Goal: Information Seeking & Learning: Learn about a topic

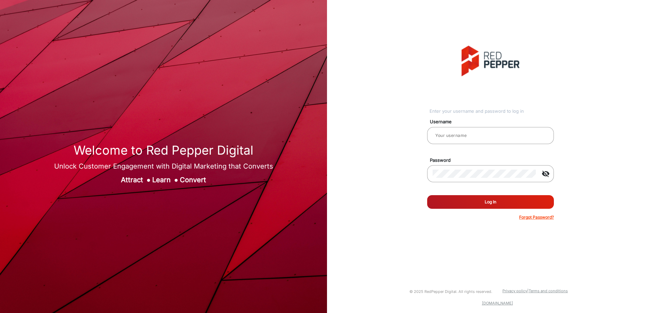
type input "[PERSON_NAME]"
click at [486, 206] on button "Log In" at bounding box center [490, 202] width 127 height 14
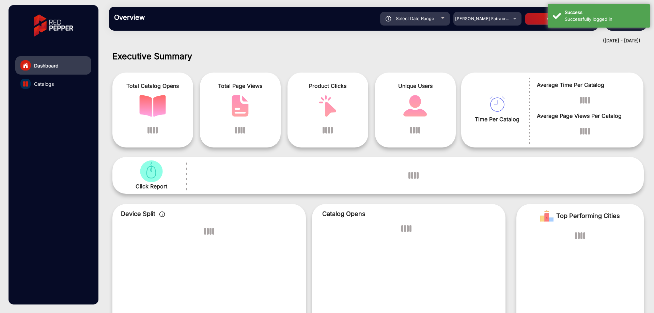
scroll to position [5, 0]
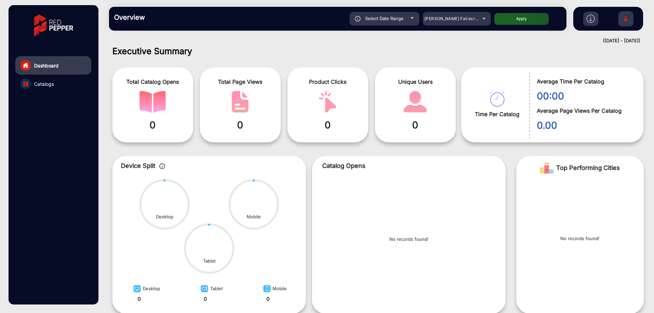
click at [401, 16] on span "Select Date Range" at bounding box center [384, 18] width 38 height 5
type input "[DATE]"
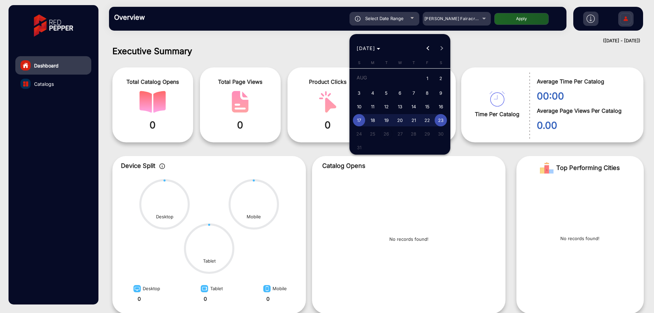
click at [452, 21] on div at bounding box center [327, 156] width 654 height 313
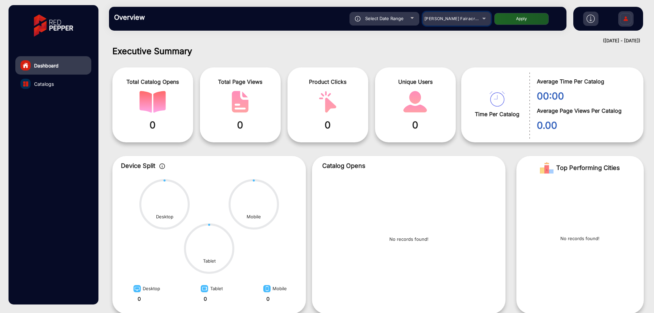
click at [452, 19] on span "[PERSON_NAME] Fairacre Farms" at bounding box center [457, 18] width 67 height 5
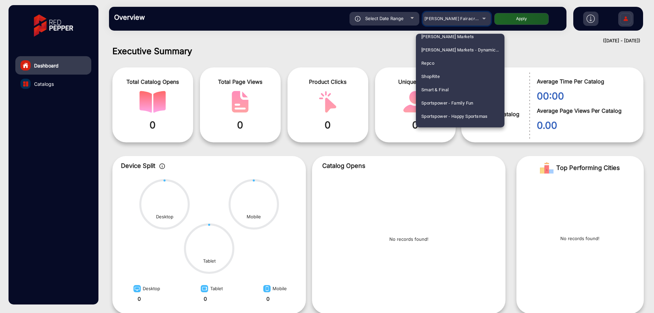
scroll to position [736, 0]
click at [448, 104] on span "Smart & Final" at bounding box center [434, 103] width 27 height 13
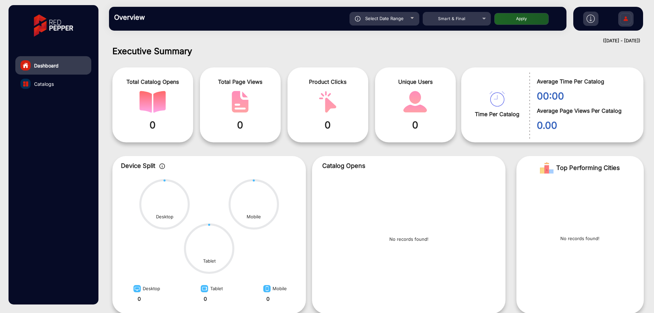
click at [401, 17] on span "Select Date Range" at bounding box center [384, 18] width 38 height 5
type input "[DATE]"
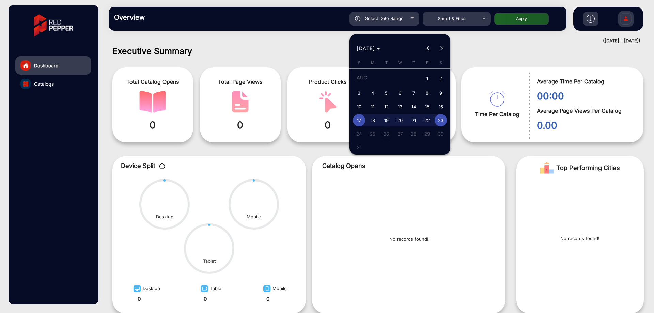
click at [427, 78] on span "1" at bounding box center [427, 79] width 12 height 14
type input "[DATE]"
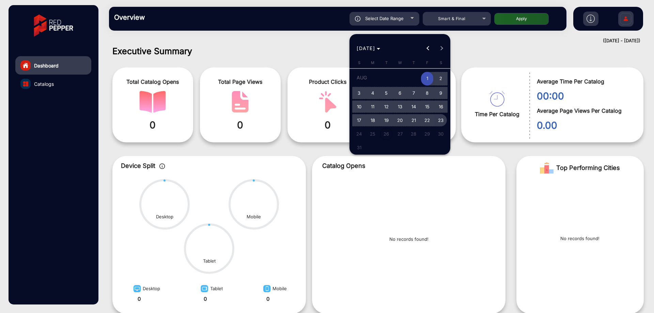
click at [441, 121] on span "23" at bounding box center [441, 120] width 12 height 12
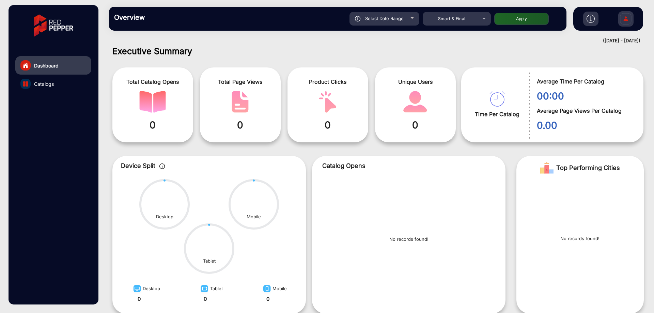
type input "[DATE]"
click at [507, 18] on button "Apply" at bounding box center [521, 19] width 55 height 12
type input "[DATE]"
click at [405, 21] on div "Select Date Range" at bounding box center [385, 19] width 70 height 14
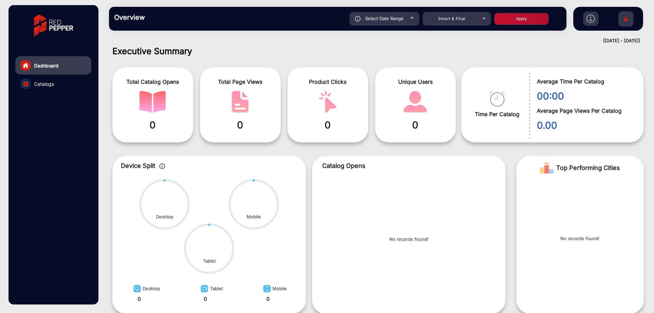
type input "[DATE]"
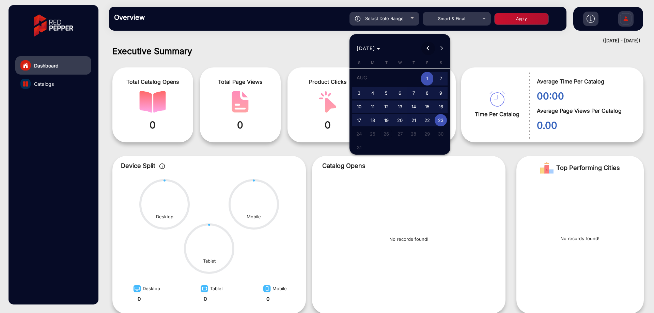
click at [427, 49] on span "Previous month" at bounding box center [428, 49] width 14 height 14
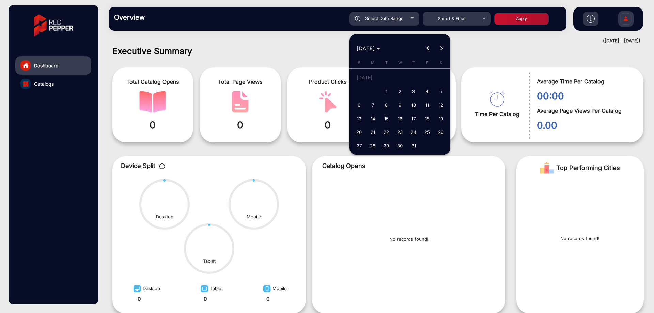
click at [386, 92] on span "1" at bounding box center [386, 91] width 12 height 12
type input "[DATE]"
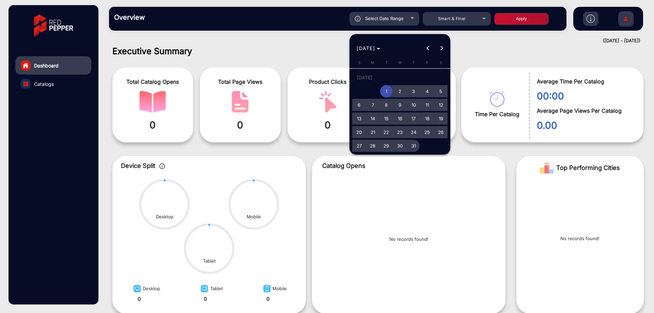
click at [417, 146] on span "31" at bounding box center [413, 146] width 12 height 12
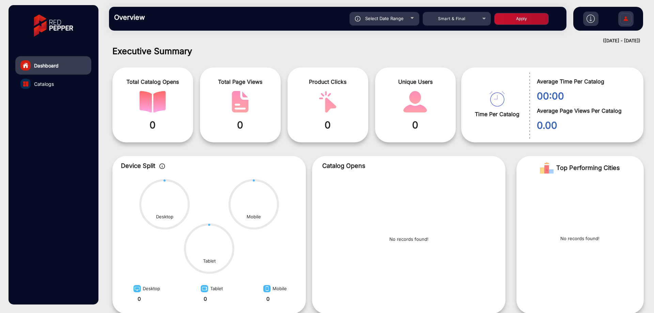
type input "[DATE]"
click at [521, 21] on button "Apply" at bounding box center [521, 19] width 55 height 12
type input "[DATE]"
click at [462, 20] on span "Smart & Final" at bounding box center [452, 18] width 28 height 5
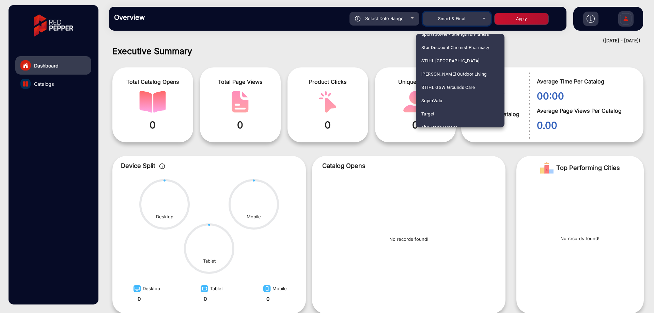
scroll to position [838, 0]
click at [457, 81] on span "Star Discount Chemist Pharmacy" at bounding box center [455, 81] width 68 height 13
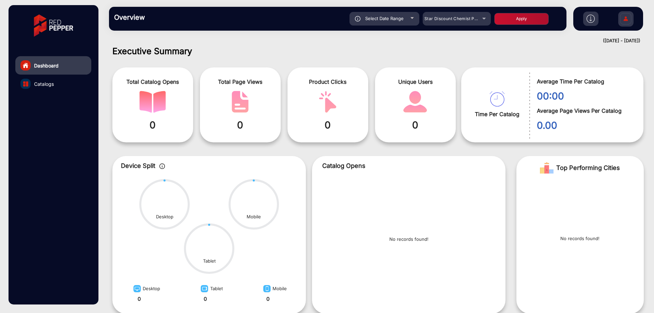
click at [400, 15] on div "Select Date Range" at bounding box center [385, 19] width 70 height 14
type input "[DATE]"
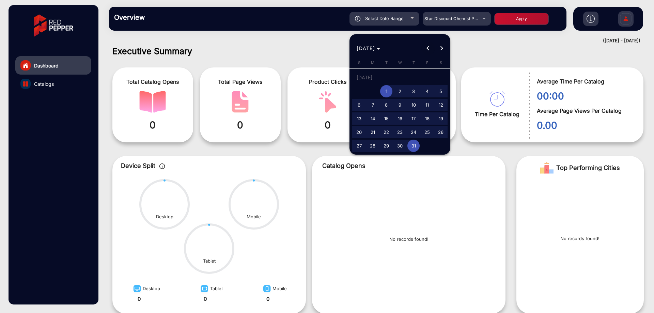
click at [427, 49] on button "Previous month" at bounding box center [428, 49] width 14 height 14
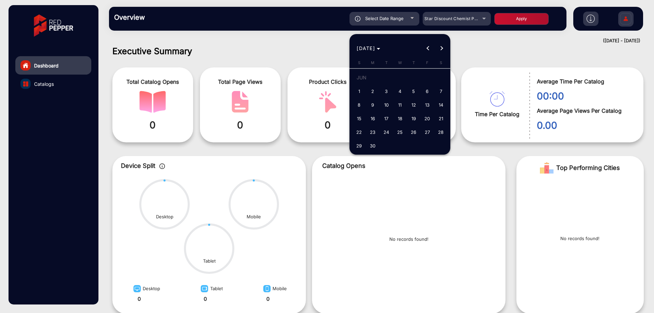
click at [359, 91] on span "1" at bounding box center [359, 91] width 12 height 12
type input "[DATE]"
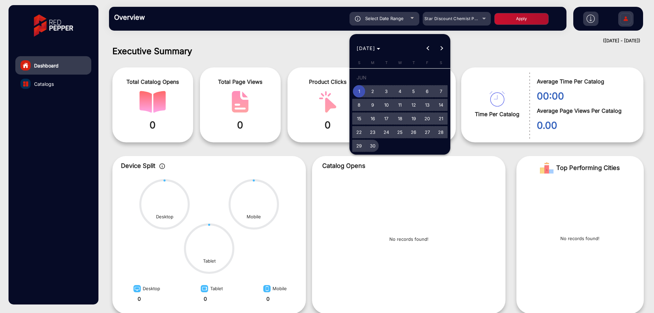
click at [372, 144] on span "30" at bounding box center [373, 146] width 12 height 12
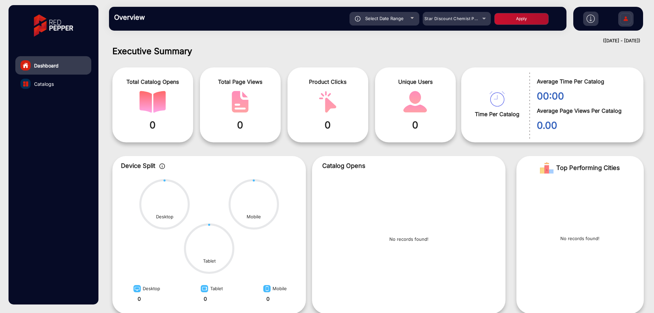
type input "[DATE]"
click at [518, 16] on button "Apply" at bounding box center [521, 19] width 55 height 12
type input "[DATE]"
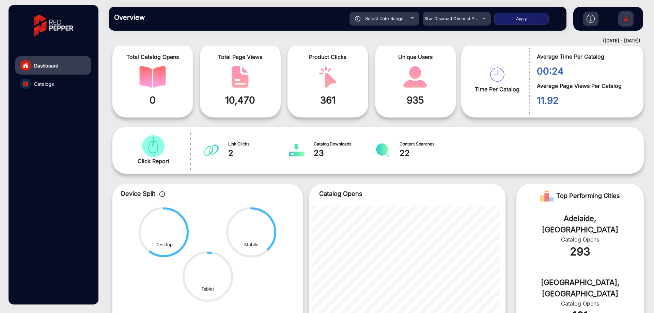
scroll to position [0, 0]
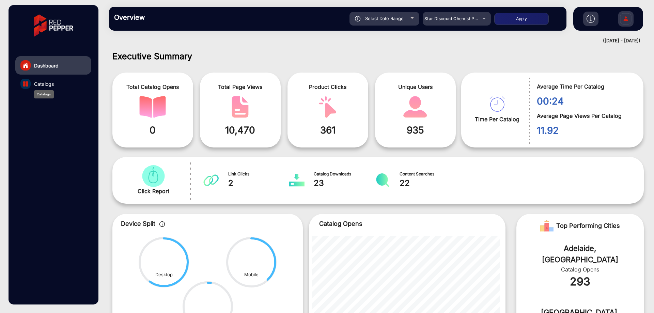
click at [51, 87] on span "Catalogs" at bounding box center [44, 83] width 20 height 7
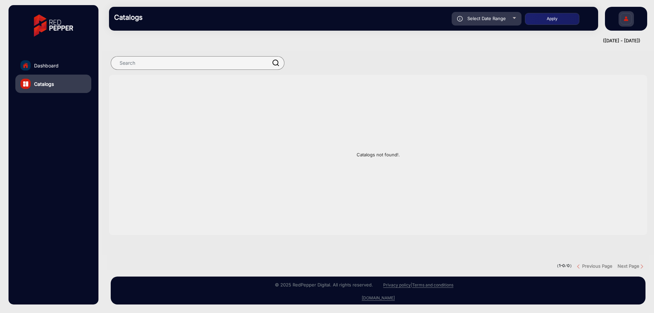
click at [65, 65] on link "Dashboard" at bounding box center [53, 65] width 76 height 18
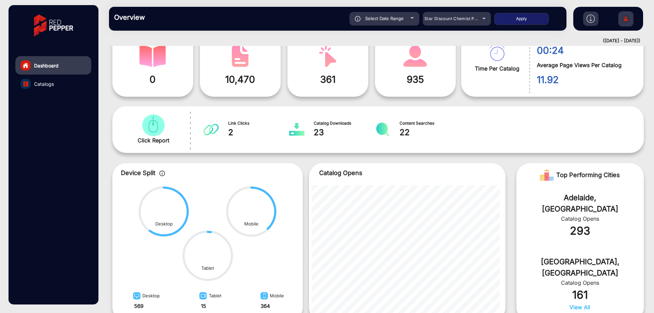
scroll to position [102, 0]
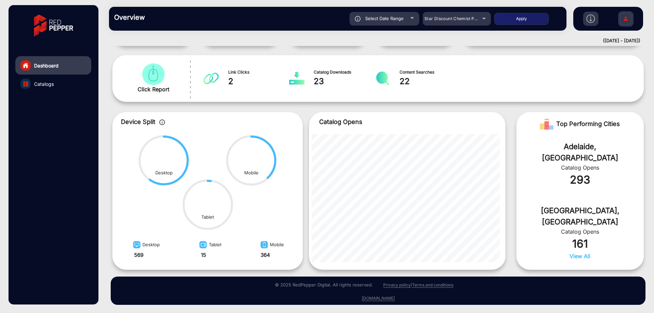
click at [396, 16] on span "Select Date Range" at bounding box center [384, 18] width 38 height 5
type input "[DATE]"
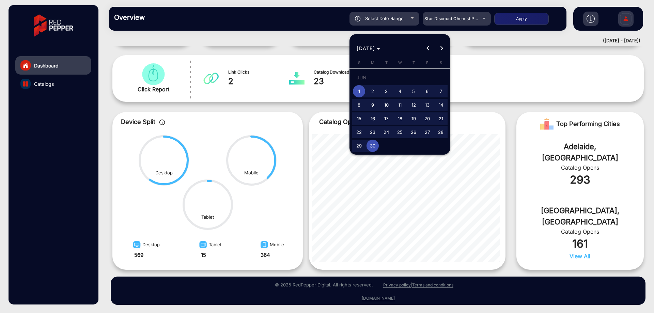
click at [448, 22] on div at bounding box center [327, 156] width 654 height 313
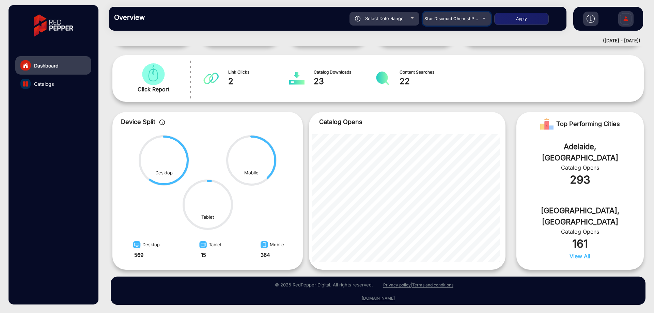
click at [452, 20] on span "Star Discount Chemist Pharmacy" at bounding box center [458, 18] width 68 height 5
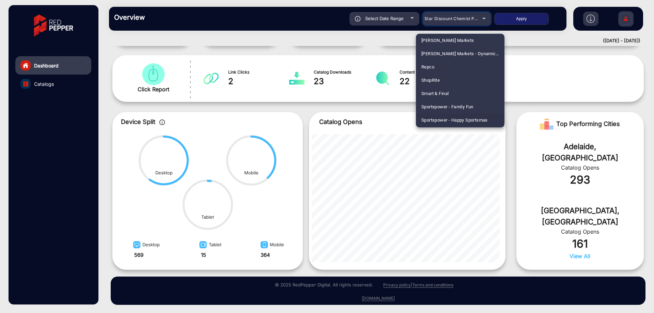
scroll to position [731, 0]
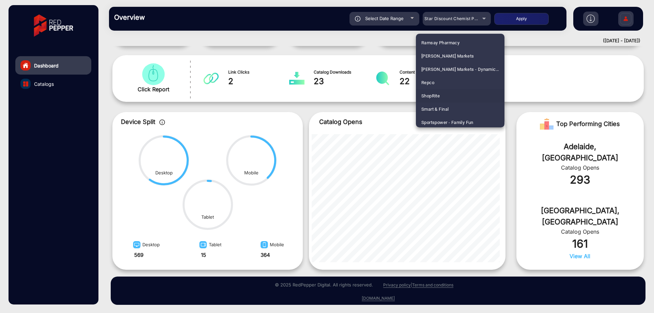
click at [429, 93] on span "ShopRite" at bounding box center [430, 95] width 18 height 13
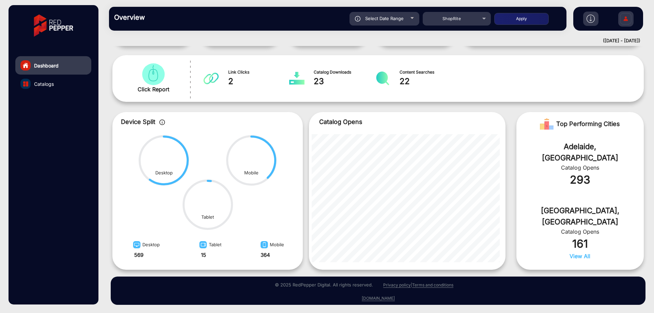
click at [395, 15] on div "Select Date Range" at bounding box center [385, 19] width 70 height 14
type input "[DATE]"
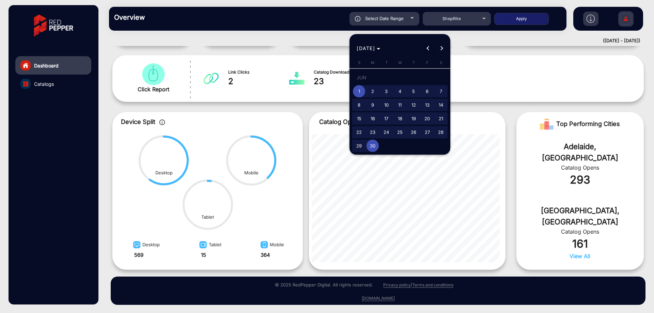
click at [430, 47] on button "Previous month" at bounding box center [428, 49] width 14 height 14
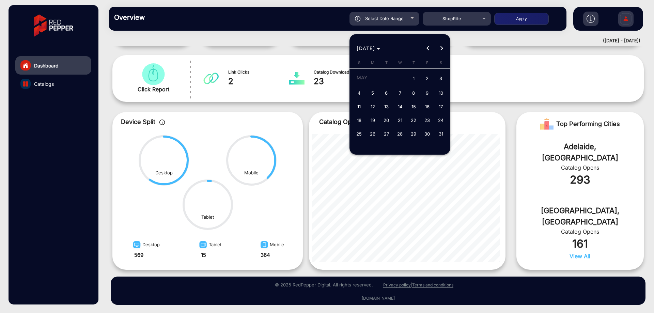
click at [413, 76] on span "1" at bounding box center [413, 79] width 12 height 14
type input "[DATE]"
click at [441, 47] on button "Next month" at bounding box center [442, 49] width 14 height 14
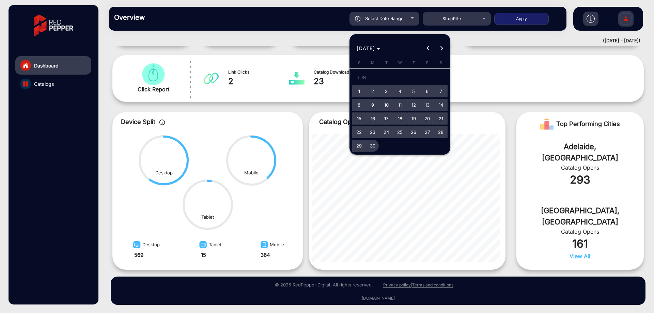
click at [374, 144] on span "30" at bounding box center [373, 146] width 12 height 12
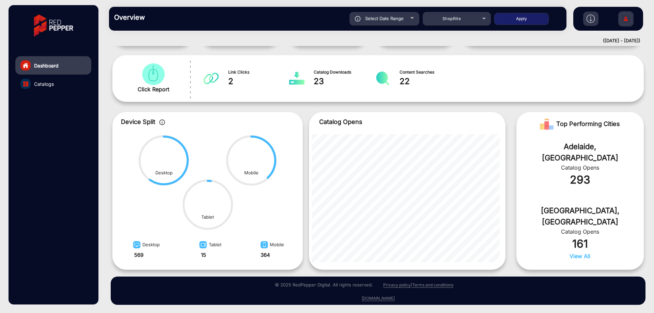
type input "[DATE]"
click at [407, 12] on div "Select Date Range" at bounding box center [385, 19] width 70 height 14
type input "[DATE]"
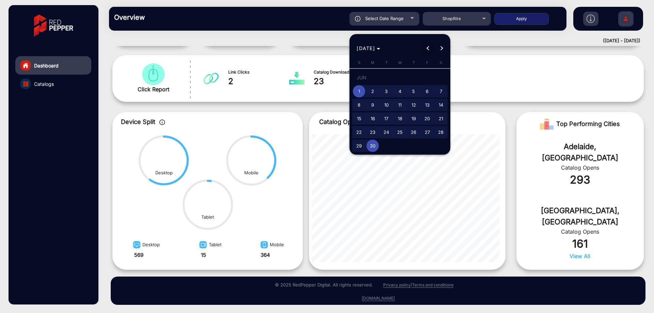
click at [429, 47] on button "Previous month" at bounding box center [428, 49] width 14 height 14
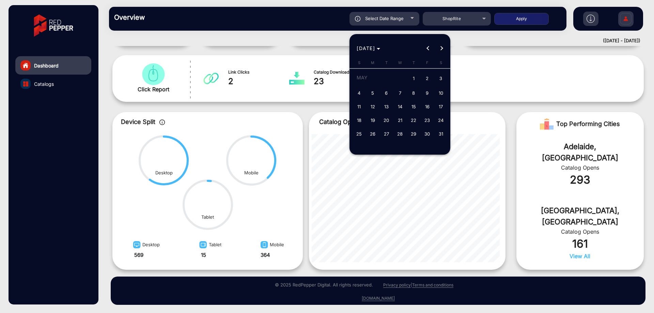
click at [416, 76] on span "1" at bounding box center [413, 79] width 12 height 14
type input "[DATE]"
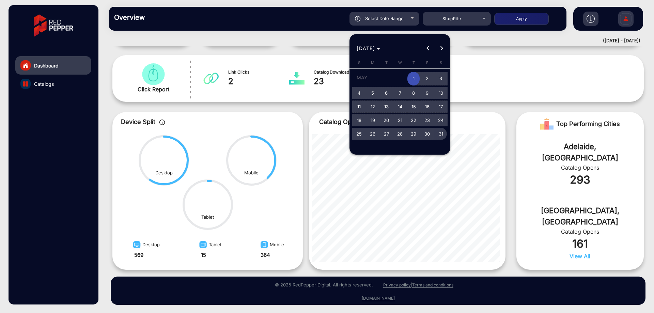
click at [442, 132] on span "31" at bounding box center [441, 134] width 12 height 12
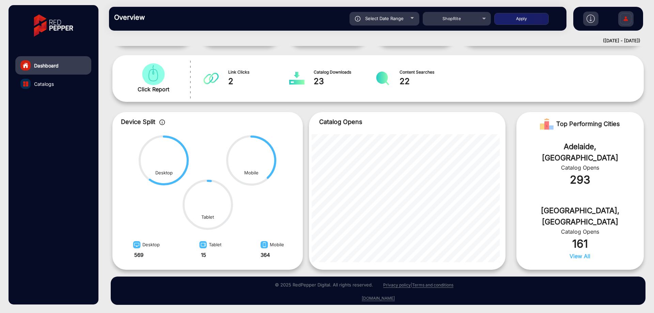
type input "[DATE]"
click at [526, 17] on button "Apply" at bounding box center [521, 19] width 55 height 12
type input "[DATE]"
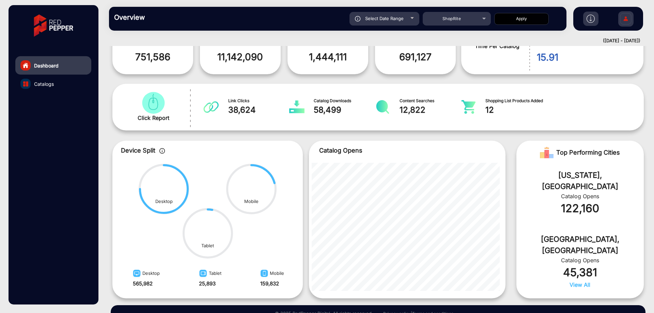
scroll to position [102, 0]
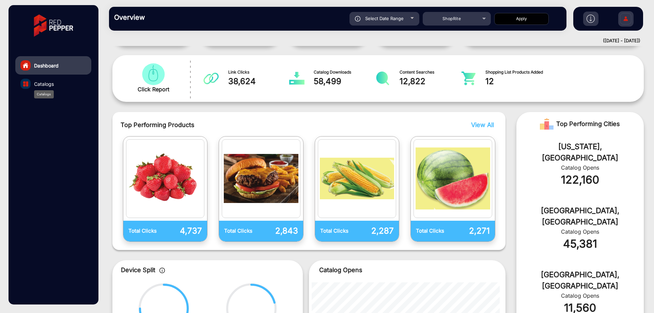
click at [45, 82] on span "Catalogs" at bounding box center [44, 83] width 20 height 7
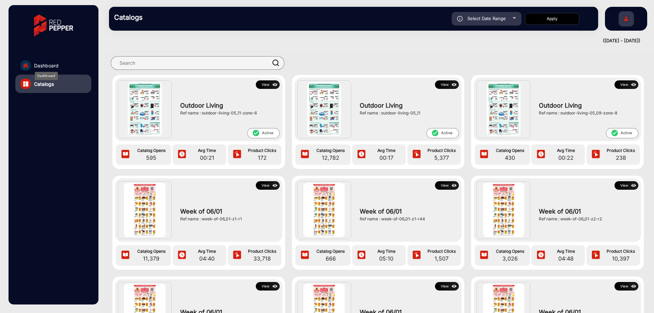
click at [51, 66] on span "Dashboard" at bounding box center [46, 65] width 25 height 7
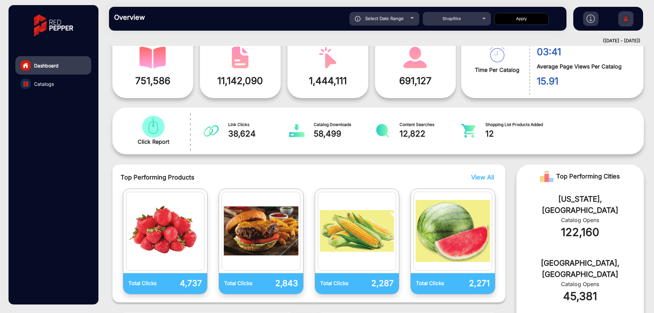
scroll to position [141, 0]
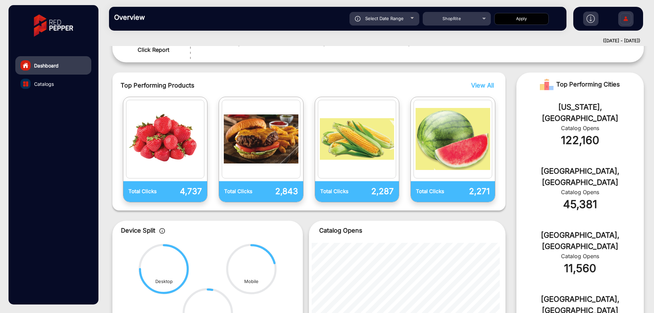
click at [480, 86] on span "View All" at bounding box center [482, 85] width 23 height 7
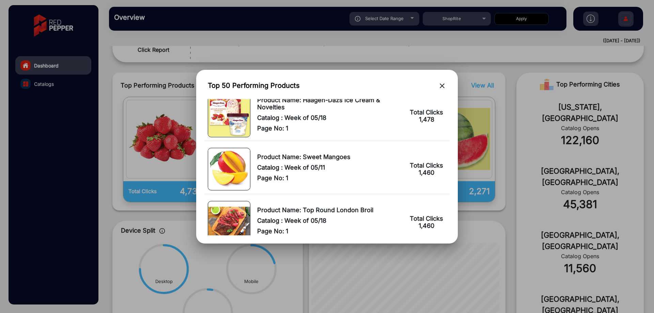
scroll to position [1192, 0]
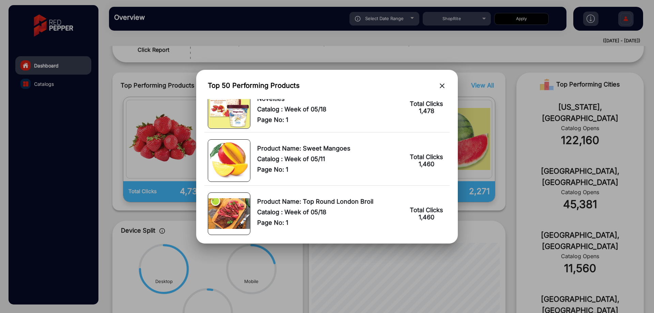
click at [440, 87] on mat-icon "close" at bounding box center [442, 86] width 8 height 8
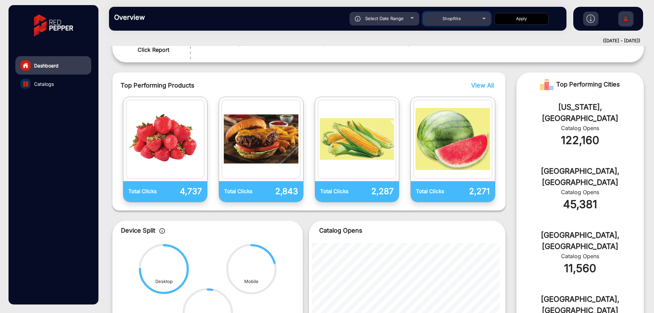
click at [439, 22] on div "ShopRite" at bounding box center [451, 19] width 55 height 8
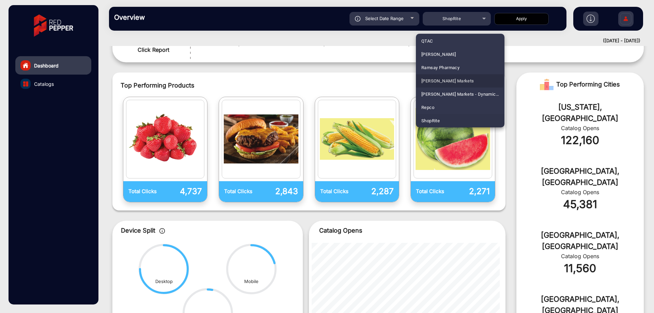
click at [453, 80] on span "[PERSON_NAME] Markets" at bounding box center [447, 80] width 53 height 13
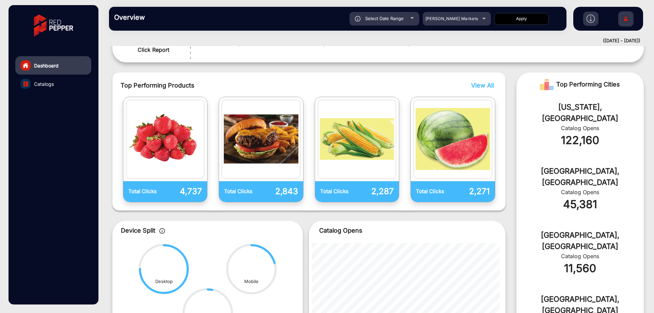
click at [400, 19] on span "Select Date Range" at bounding box center [384, 18] width 38 height 5
type input "[DATE]"
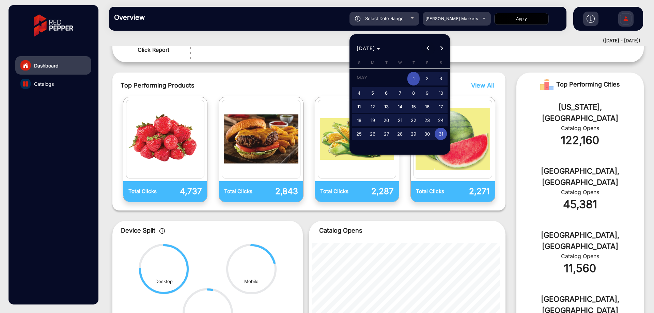
click at [428, 49] on button "Previous month" at bounding box center [428, 49] width 14 height 14
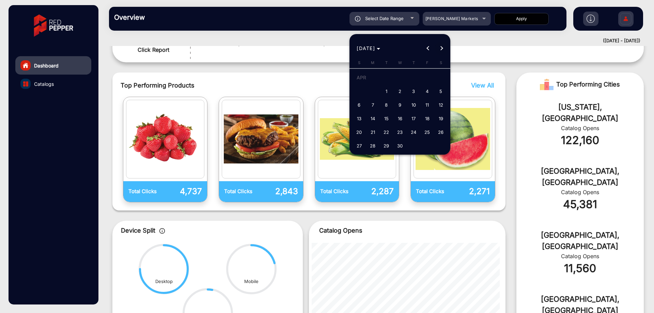
drag, startPoint x: 439, startPoint y: 48, endPoint x: 436, endPoint y: 52, distance: 4.9
click at [439, 48] on button "Next month" at bounding box center [442, 49] width 14 height 14
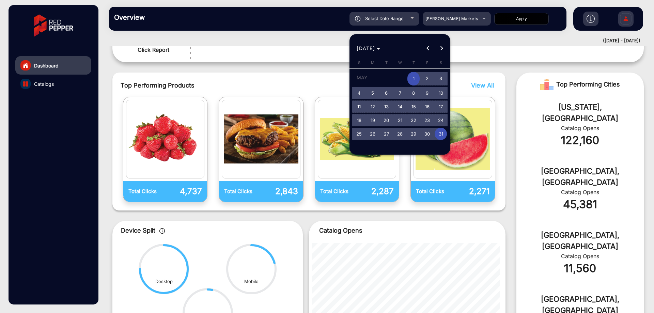
click at [416, 79] on span "1" at bounding box center [413, 79] width 12 height 14
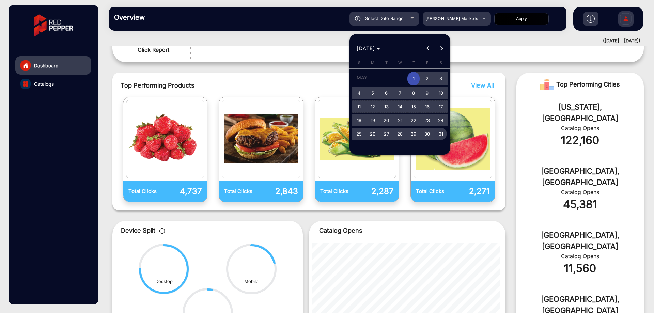
click at [438, 137] on span "31" at bounding box center [441, 134] width 12 height 12
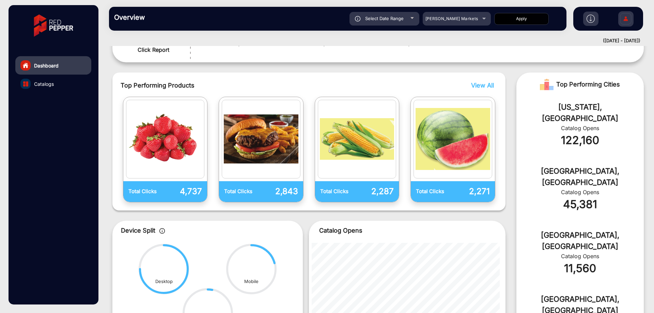
type input "[DATE]"
click at [507, 18] on button "Apply" at bounding box center [521, 19] width 55 height 12
type input "[DATE]"
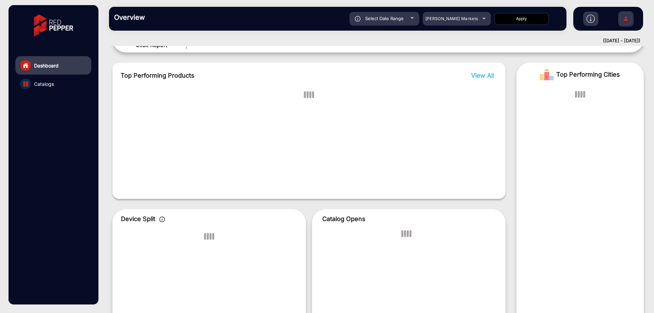
scroll to position [5, 0]
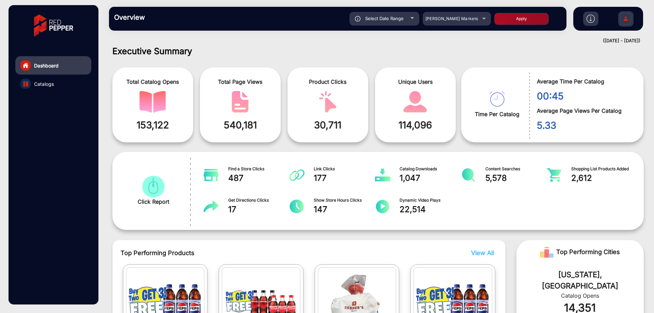
click at [405, 206] on span "22,514" at bounding box center [431, 209] width 62 height 12
click at [413, 208] on span "22,514" at bounding box center [431, 209] width 62 height 12
click at [447, 211] on span "22,514" at bounding box center [431, 209] width 62 height 12
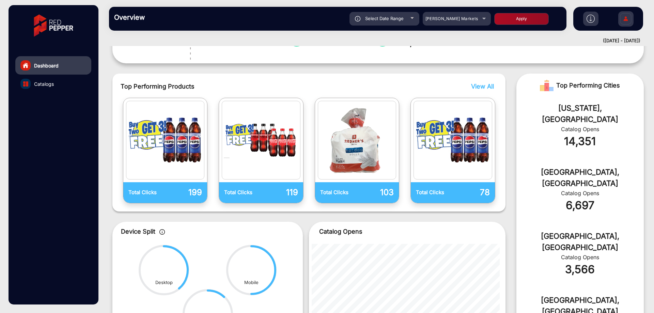
scroll to position [111, 0]
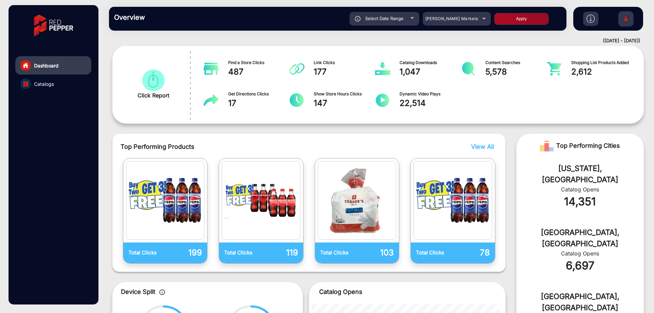
click at [56, 83] on link "Catalogs" at bounding box center [53, 84] width 76 height 18
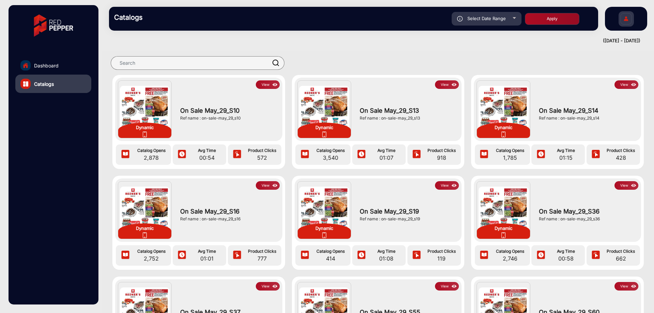
click at [160, 131] on div at bounding box center [145, 134] width 50 height 7
click at [273, 85] on img at bounding box center [275, 84] width 8 height 7
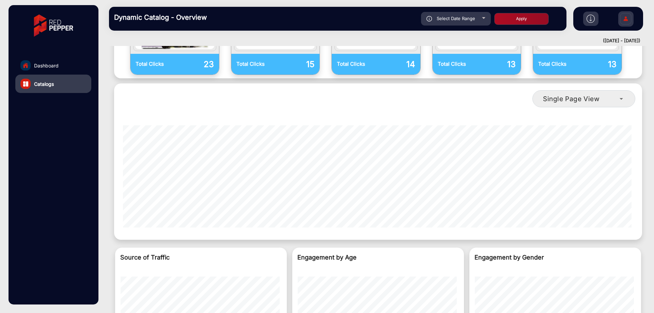
scroll to position [675, 0]
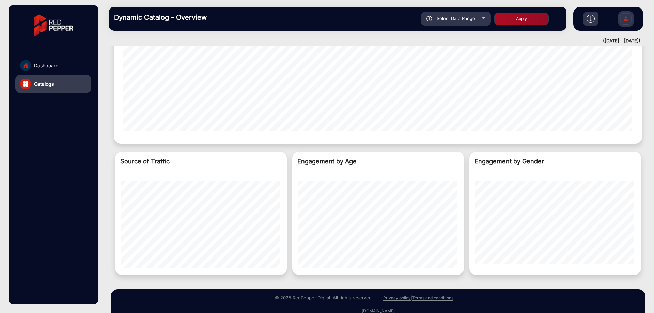
click at [60, 60] on link "Dashboard" at bounding box center [53, 65] width 76 height 18
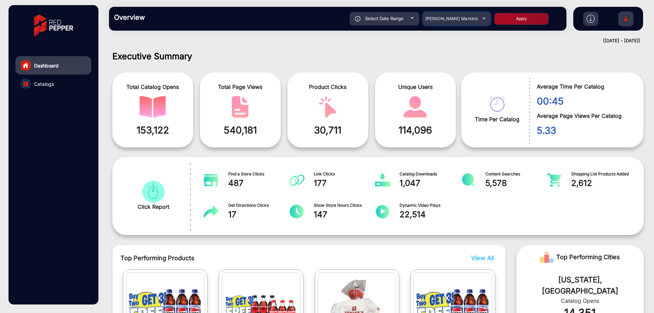
click at [447, 21] on div "[PERSON_NAME] Markets" at bounding box center [451, 19] width 55 height 8
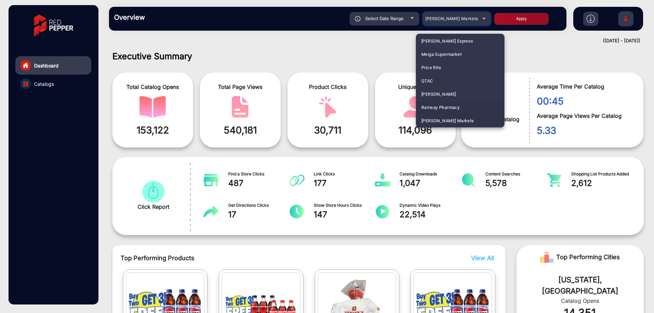
scroll to position [564, 0]
click at [455, 78] on mat-option "[PERSON_NAME]" at bounding box center [460, 76] width 89 height 13
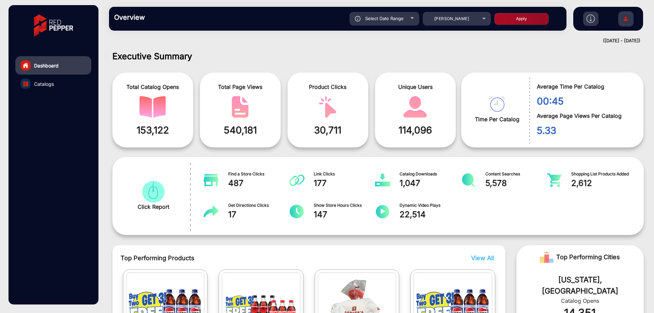
click at [406, 19] on div "Select Date Range" at bounding box center [385, 19] width 70 height 14
type input "[DATE]"
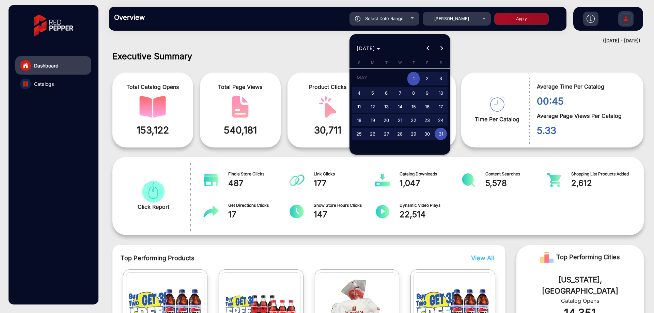
click at [417, 78] on span "1" at bounding box center [413, 79] width 12 height 14
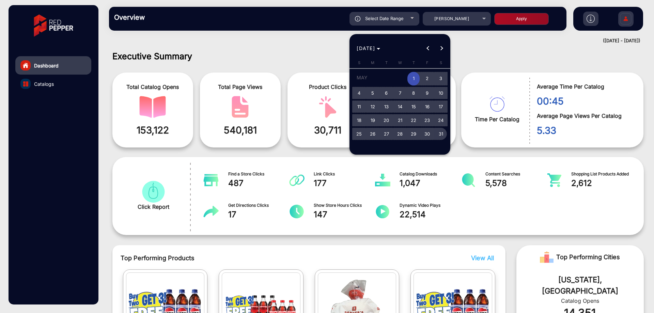
click at [438, 136] on span "31" at bounding box center [441, 134] width 12 height 12
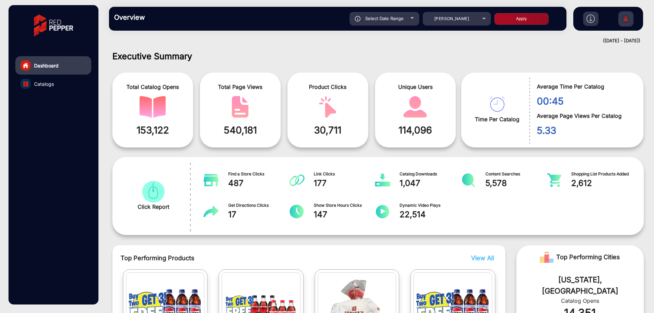
type input "[DATE]"
click at [502, 20] on button "Apply" at bounding box center [521, 19] width 55 height 12
type input "[DATE]"
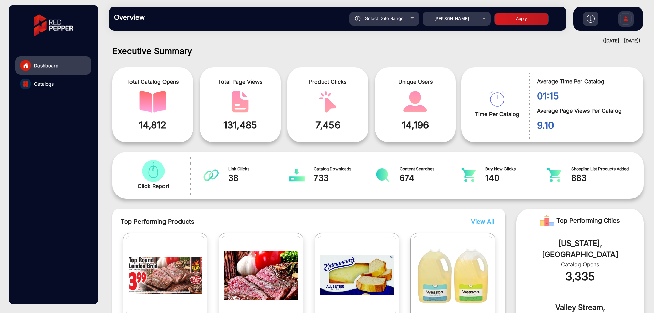
scroll to position [73, 0]
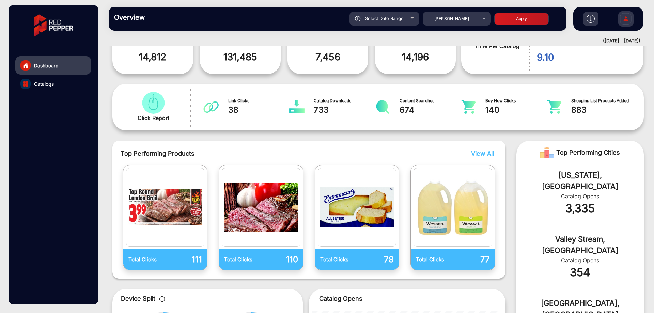
click at [394, 10] on div "Overview Reports Understand what makes your customers tick and learn how they a…" at bounding box center [338, 19] width 458 height 24
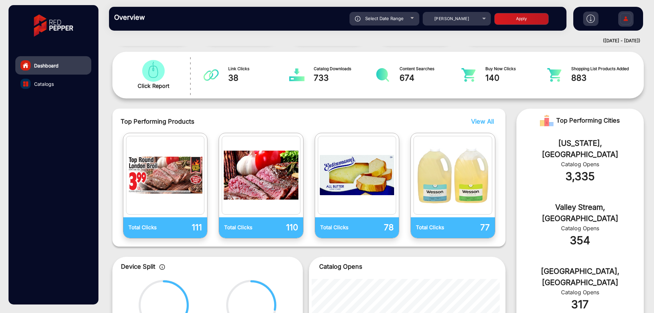
scroll to position [244, 0]
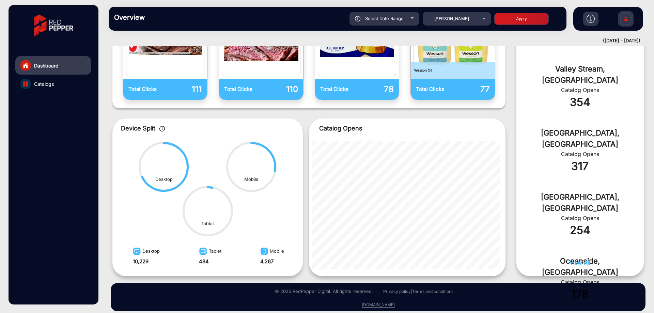
click at [401, 19] on span "Select Date Range" at bounding box center [384, 18] width 38 height 5
type input "[DATE]"
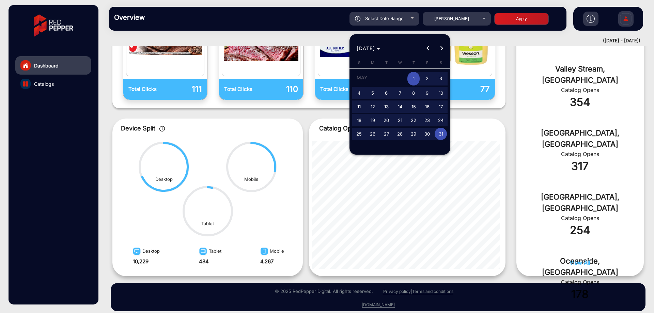
click at [460, 14] on div at bounding box center [327, 156] width 654 height 313
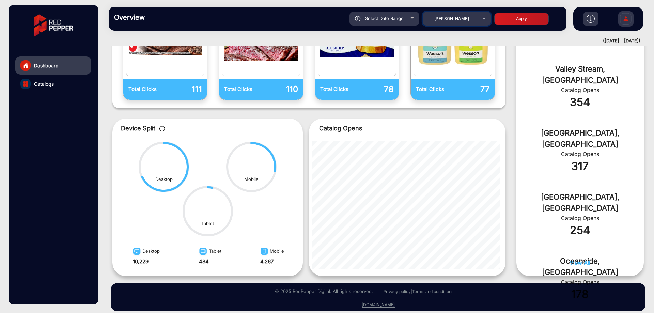
click at [460, 17] on span "[PERSON_NAME]" at bounding box center [451, 18] width 35 height 5
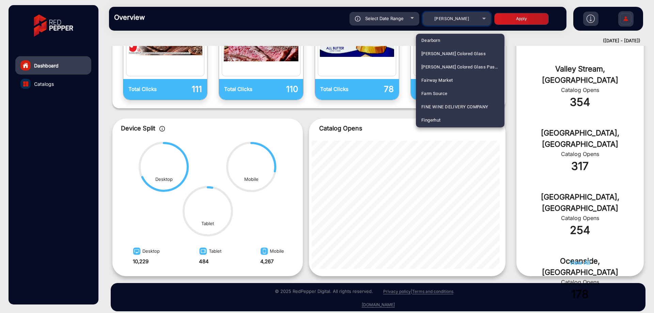
scroll to position [248, 0]
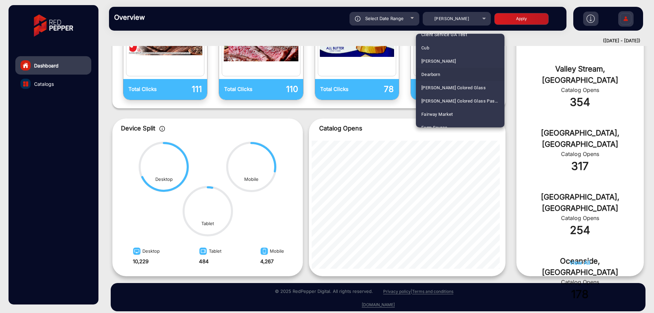
click at [440, 75] on span "Dearborn" at bounding box center [430, 74] width 19 height 13
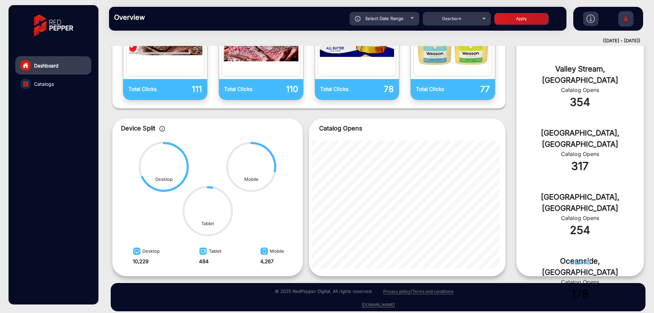
click at [394, 17] on span "Select Date Range" at bounding box center [384, 18] width 38 height 5
type input "[DATE]"
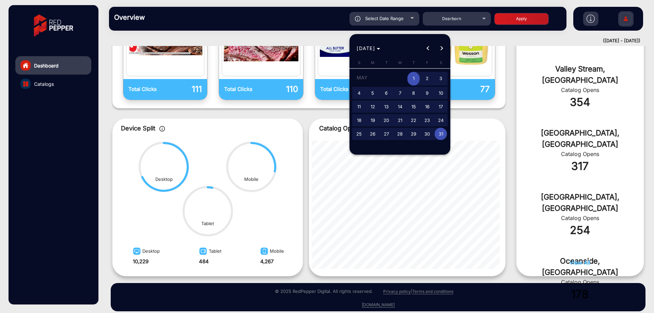
click at [411, 74] on span "1" at bounding box center [413, 79] width 12 height 14
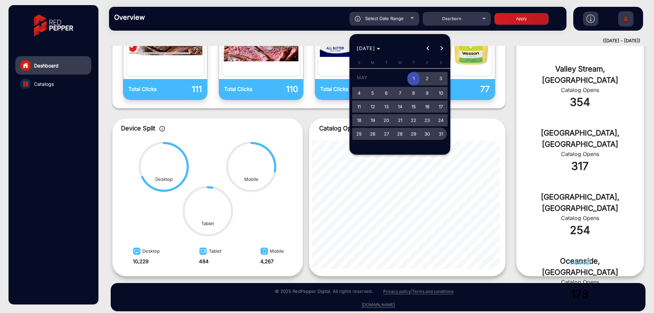
click at [441, 136] on span "31" at bounding box center [441, 134] width 12 height 12
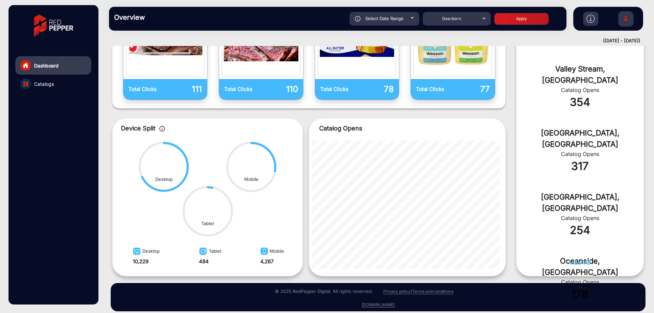
type input "[DATE]"
click at [505, 22] on button "Apply" at bounding box center [521, 19] width 55 height 12
type input "[DATE]"
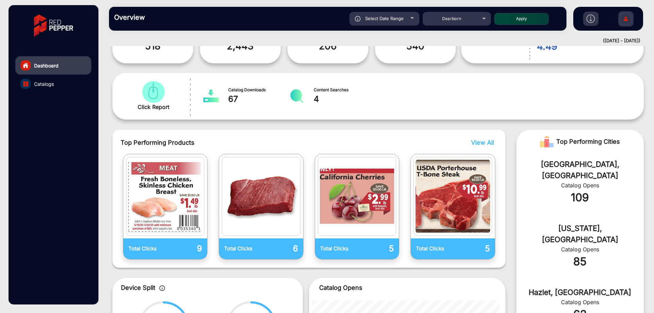
scroll to position [68, 0]
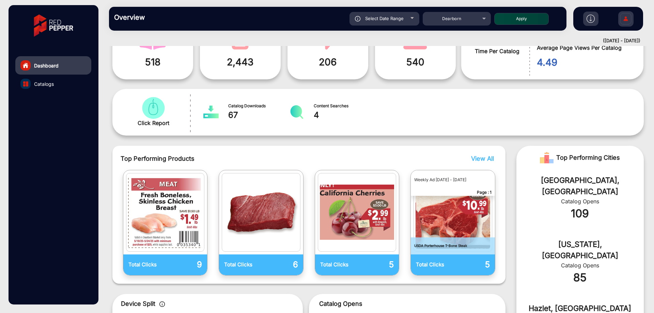
click at [437, 211] on img "catalog" at bounding box center [453, 212] width 75 height 75
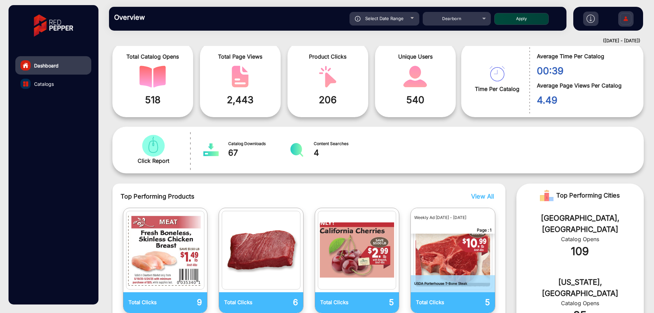
scroll to position [0, 0]
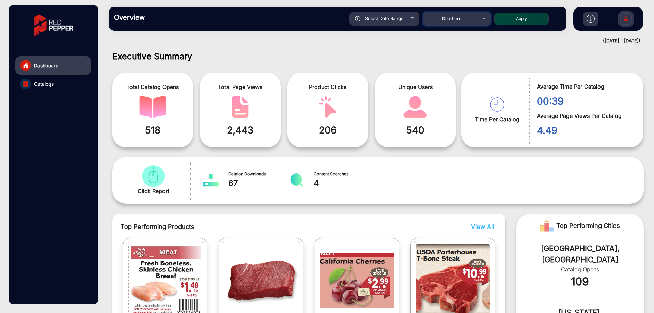
click at [443, 19] on span "Dearborn" at bounding box center [451, 18] width 19 height 5
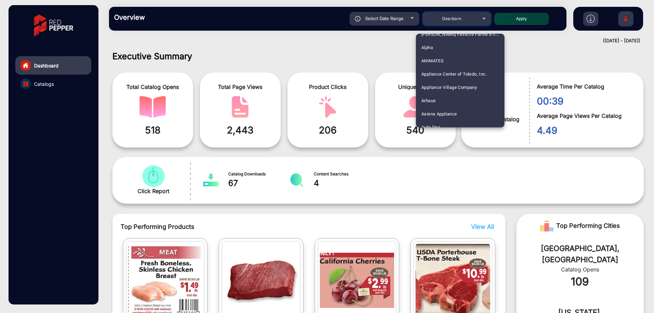
scroll to position [34, 0]
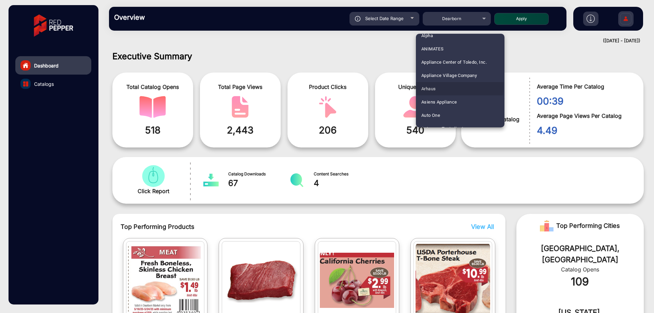
click at [439, 86] on mat-option "Arhaus" at bounding box center [460, 88] width 89 height 13
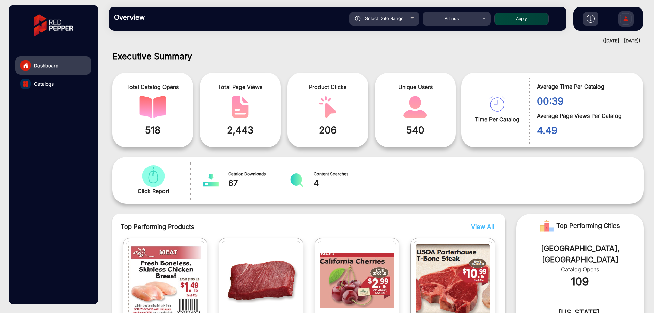
click at [525, 19] on button "Apply" at bounding box center [521, 19] width 55 height 12
type input "[DATE]"
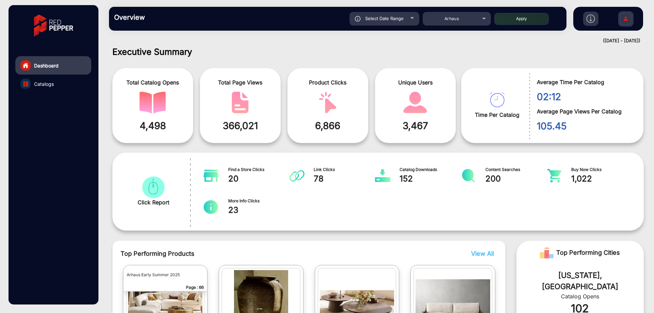
scroll to position [0, 0]
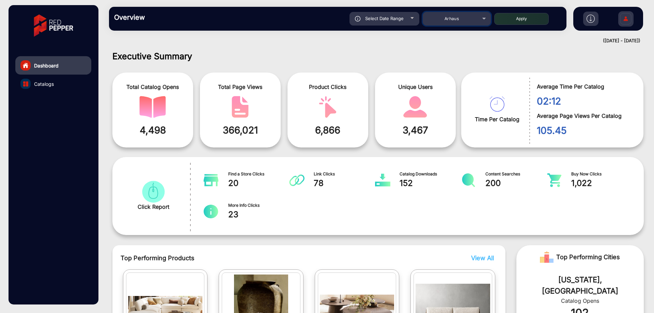
click at [478, 16] on div "Arhaus" at bounding box center [451, 19] width 55 height 8
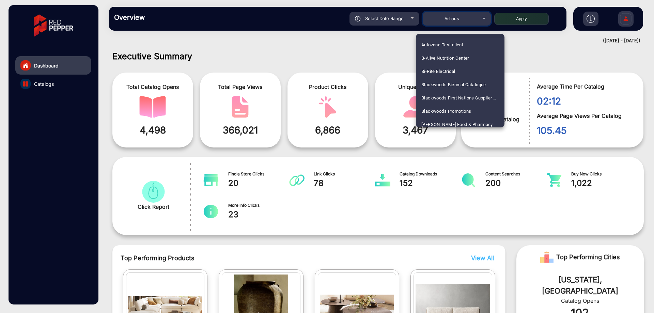
scroll to position [102, 0]
click at [446, 89] on span "Bi-Rite Electrical" at bounding box center [438, 86] width 34 height 13
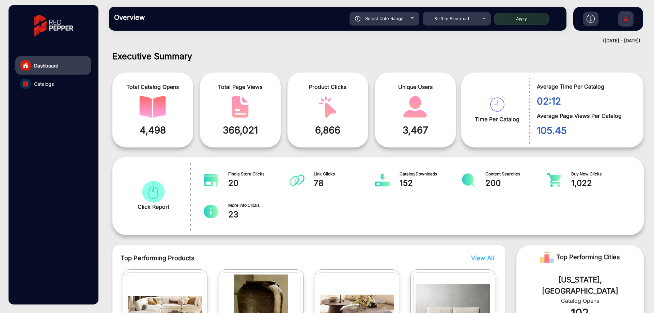
click at [514, 14] on button "Apply" at bounding box center [521, 19] width 55 height 12
type input "[DATE]"
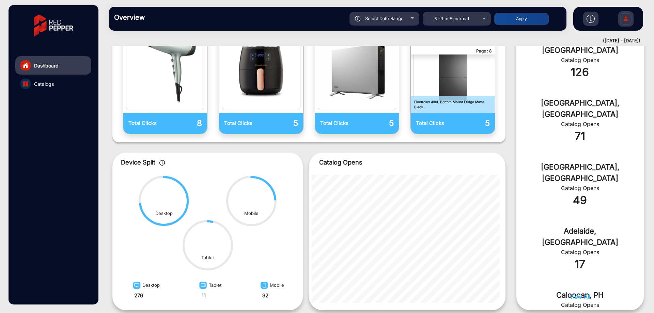
scroll to position [281, 0]
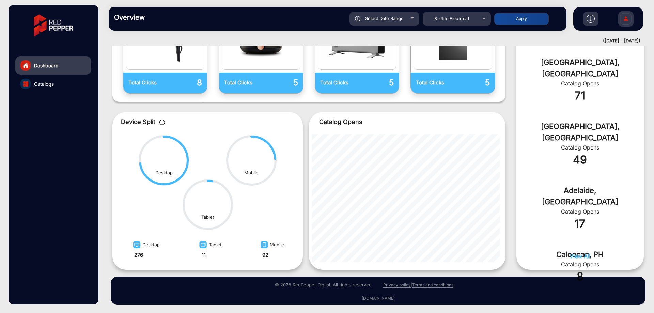
click at [363, 286] on small "© 2025 RedPepper Digital. All rights reserved." at bounding box center [324, 284] width 98 height 5
click at [297, 300] on div "[DOMAIN_NAME]" at bounding box center [378, 298] width 538 height 6
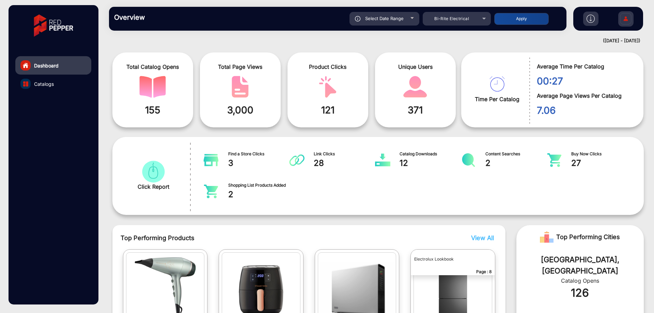
scroll to position [0, 0]
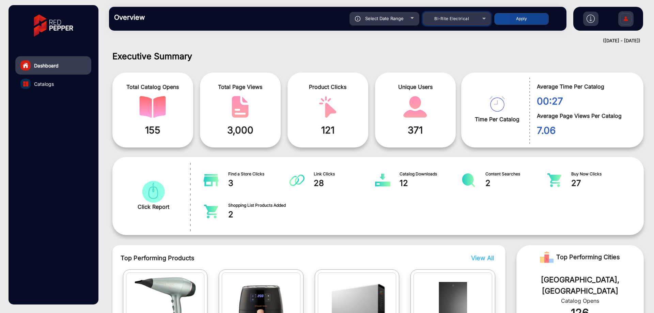
click at [452, 18] on span "Bi-Rite Electrical" at bounding box center [451, 18] width 35 height 5
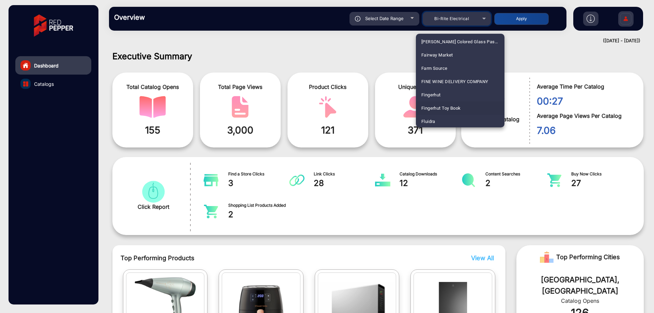
scroll to position [341, 0]
click at [452, 90] on mat-option "Fluidra" at bounding box center [460, 87] width 89 height 13
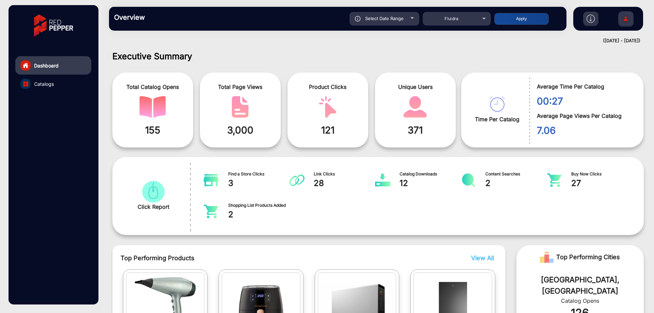
click at [513, 17] on button "Apply" at bounding box center [521, 19] width 55 height 12
type input "[DATE]"
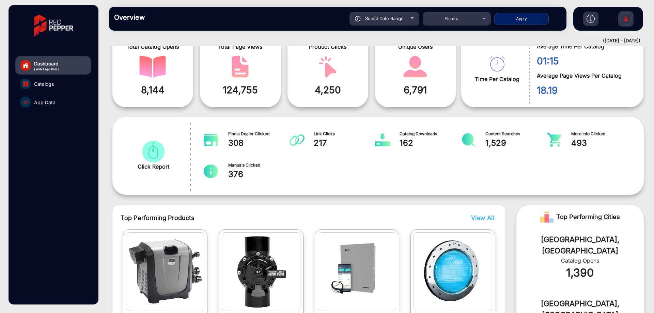
scroll to position [39, 0]
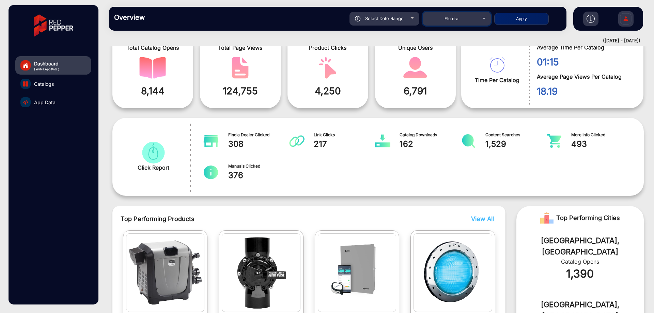
click at [463, 21] on div "Fluidra" at bounding box center [451, 19] width 55 height 8
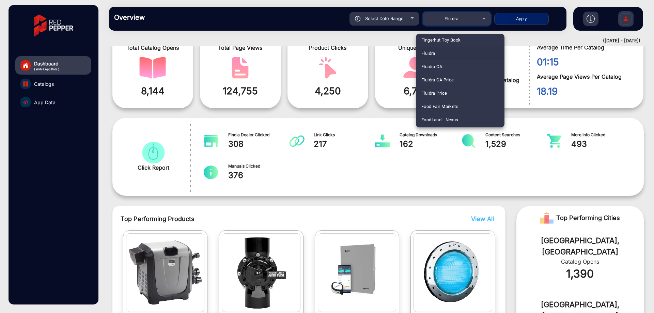
scroll to position [376, 0]
click at [464, 107] on mat-option "Food Fair Markets" at bounding box center [460, 105] width 89 height 13
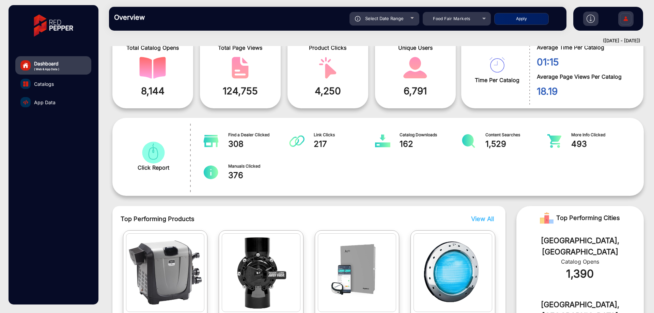
click at [513, 21] on button "Apply" at bounding box center [521, 19] width 55 height 12
type input "[DATE]"
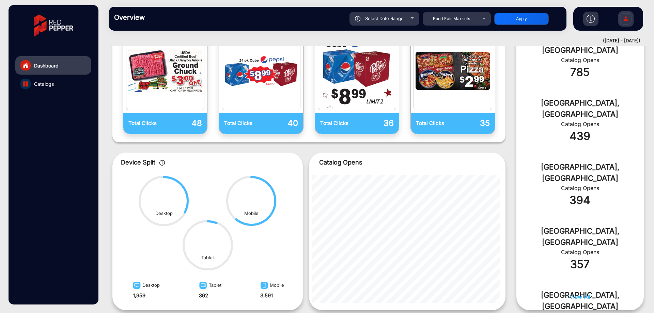
scroll to position [0, 0]
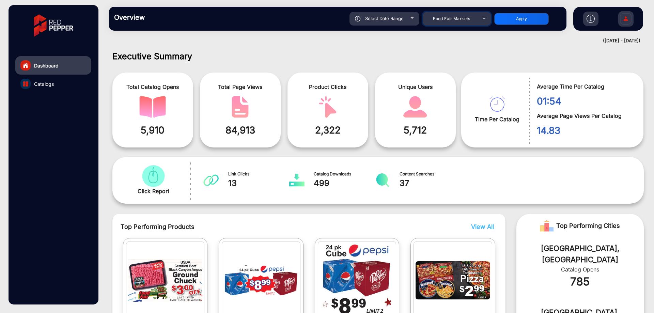
click at [465, 19] on span "Food Fair Markets" at bounding box center [451, 18] width 37 height 5
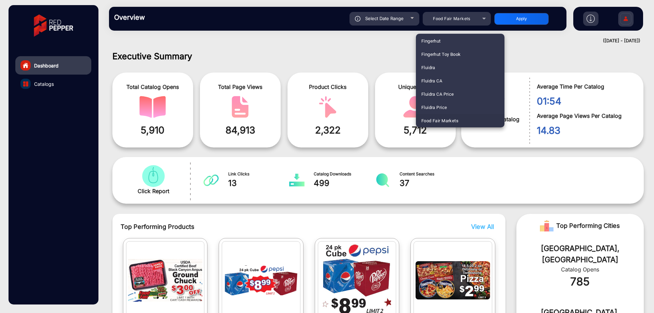
click at [40, 84] on div at bounding box center [327, 156] width 654 height 313
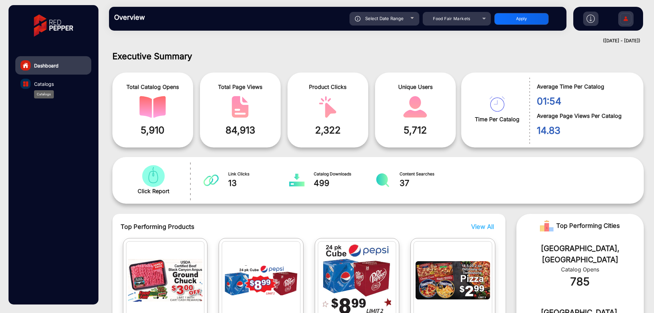
click at [41, 84] on span "Catalogs" at bounding box center [44, 83] width 20 height 7
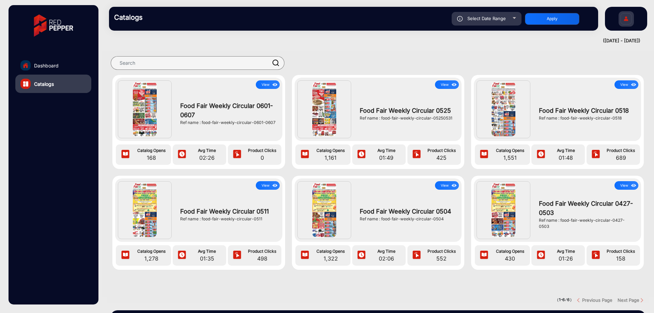
click at [266, 83] on button "View" at bounding box center [268, 84] width 24 height 9
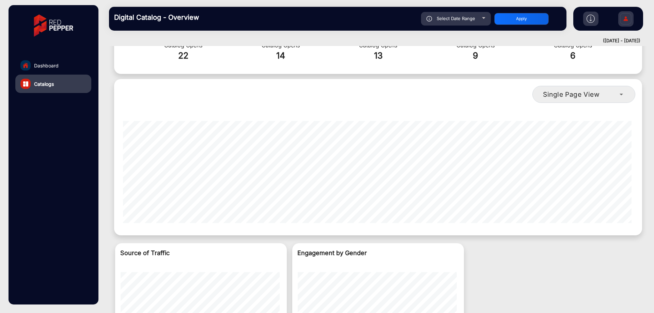
scroll to position [432, 0]
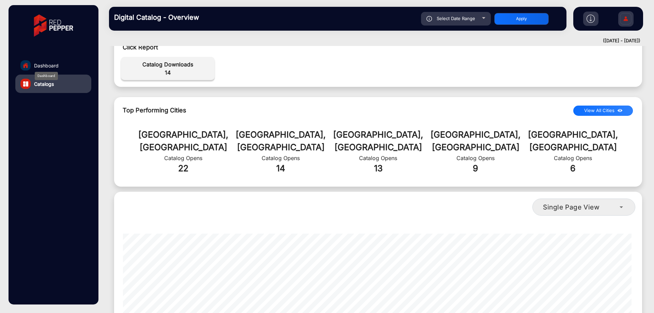
click at [41, 65] on span "Dashboard" at bounding box center [46, 65] width 25 height 7
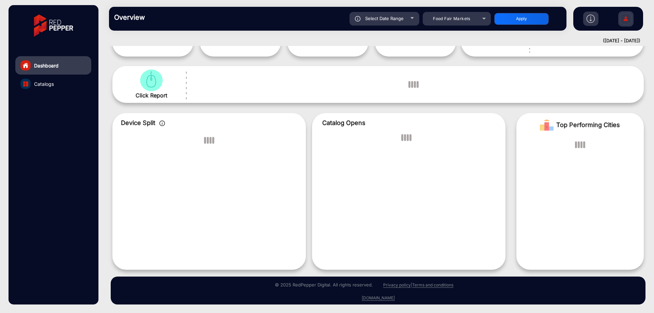
scroll to position [5, 0]
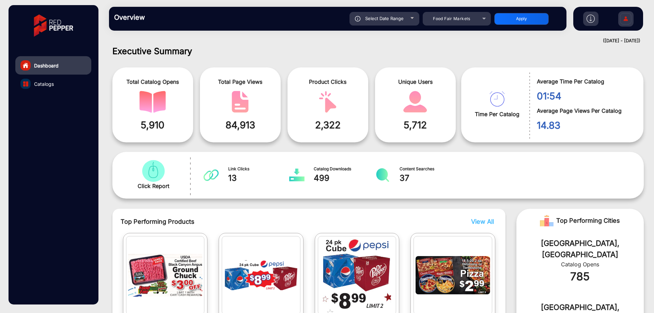
click at [625, 19] on img at bounding box center [626, 20] width 14 height 24
